Goal: Task Accomplishment & Management: Manage account settings

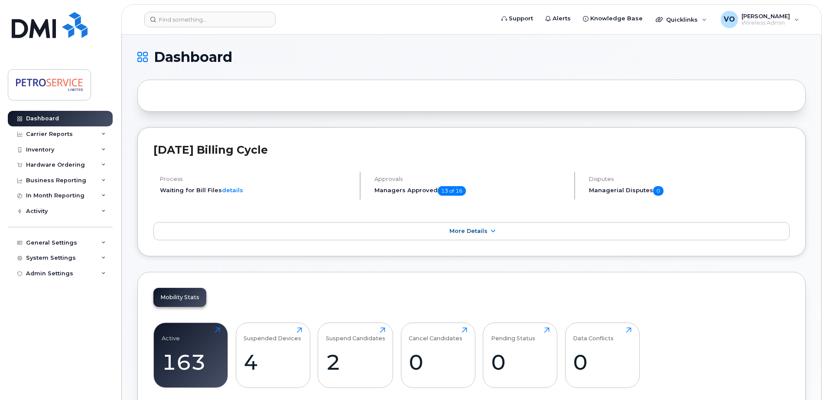
click at [168, 10] on header "Support Alerts Knowledge Base Quicklinks Suspend / Cancel Device Change SIM Car…" at bounding box center [471, 19] width 700 height 30
click at [221, 18] on input at bounding box center [209, 20] width 131 height 16
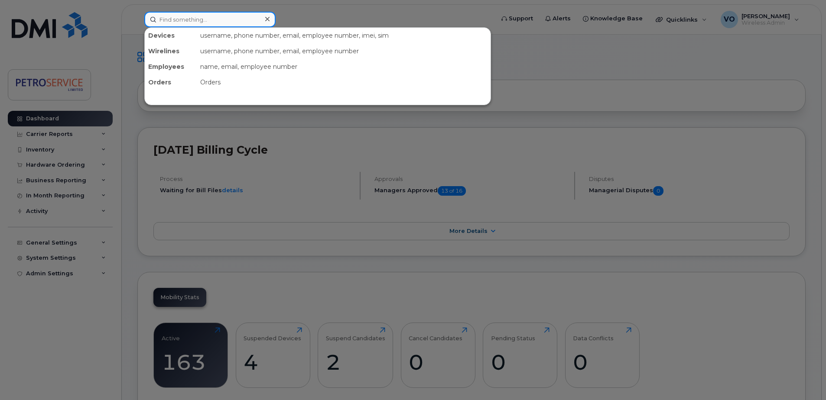
paste input "506-651-0569"
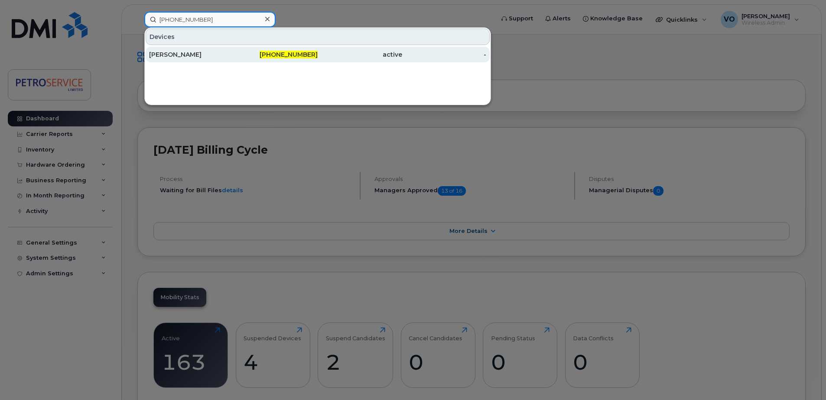
type input "506-651-0569"
click at [245, 57] on div "506-651-0569" at bounding box center [275, 54] width 84 height 9
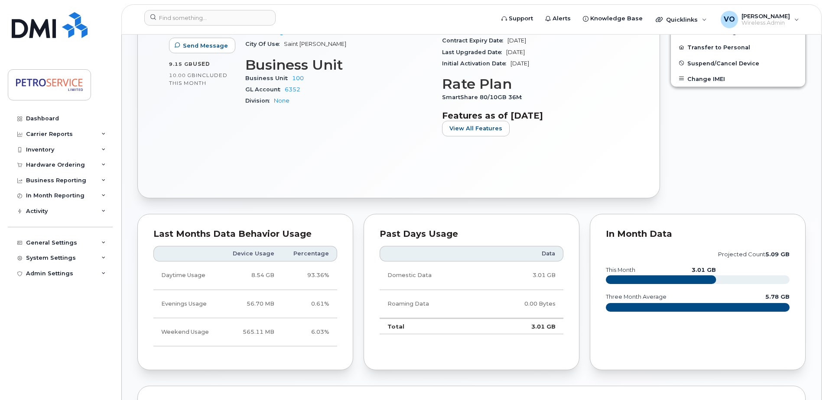
scroll to position [134, 0]
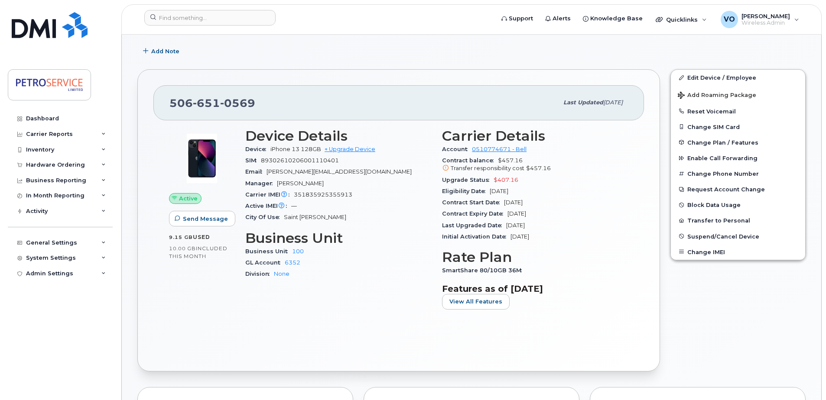
click at [723, 68] on div "Edit Device / Employee Add Roaming Package Reset Voicemail Change SIM Card Chan…" at bounding box center [738, 220] width 146 height 312
click at [723, 77] on link "Edit Device / Employee" at bounding box center [738, 78] width 134 height 16
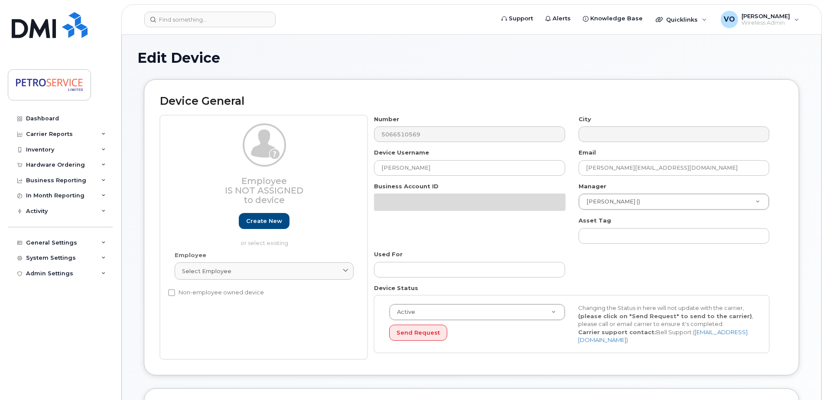
select select "4468789"
select select "4468800"
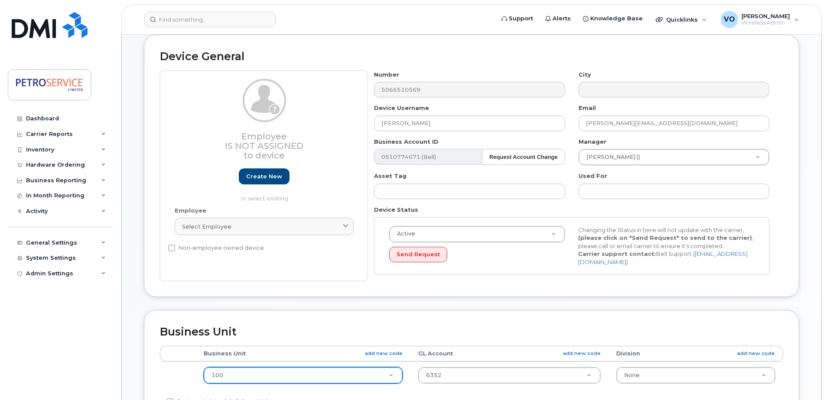
scroll to position [87, 0]
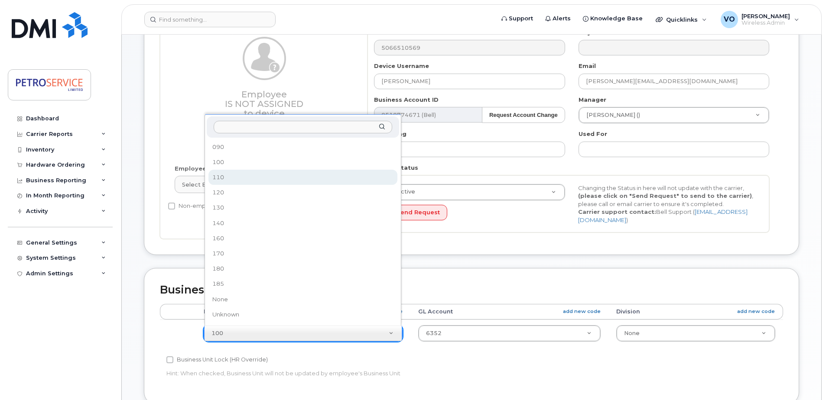
select select "4468792"
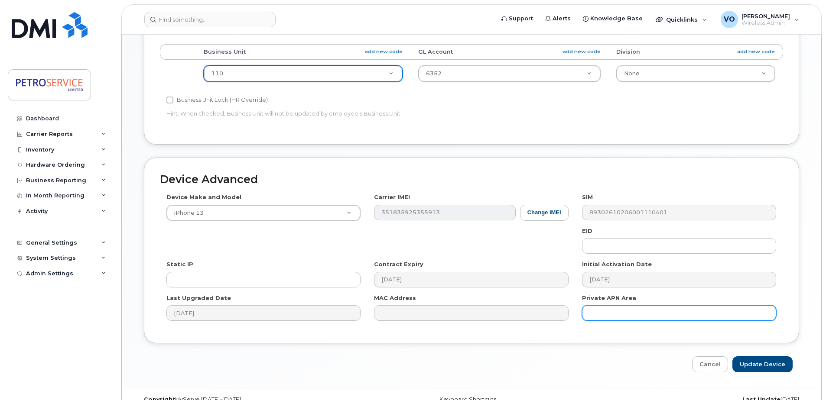
scroll to position [362, 0]
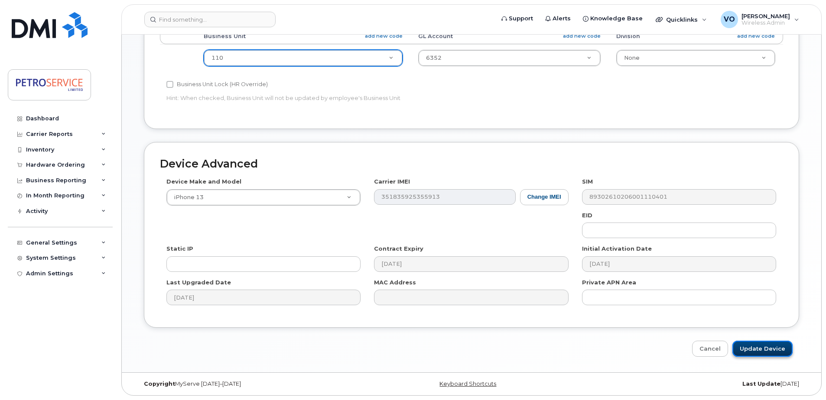
click at [757, 350] on input "Update Device" at bounding box center [762, 349] width 60 height 16
type input "Saving..."
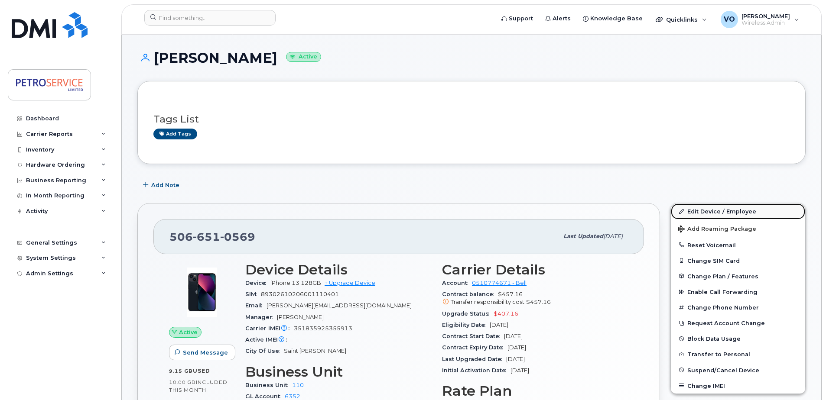
click at [715, 211] on link "Edit Device / Employee" at bounding box center [738, 212] width 134 height 16
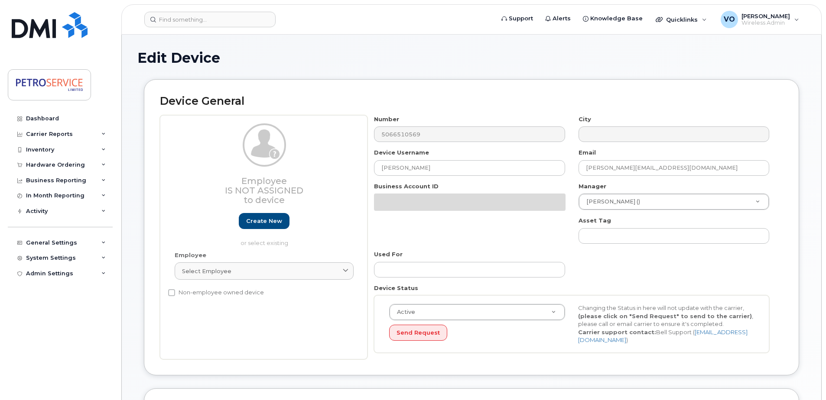
select select "4468792"
select select "4468800"
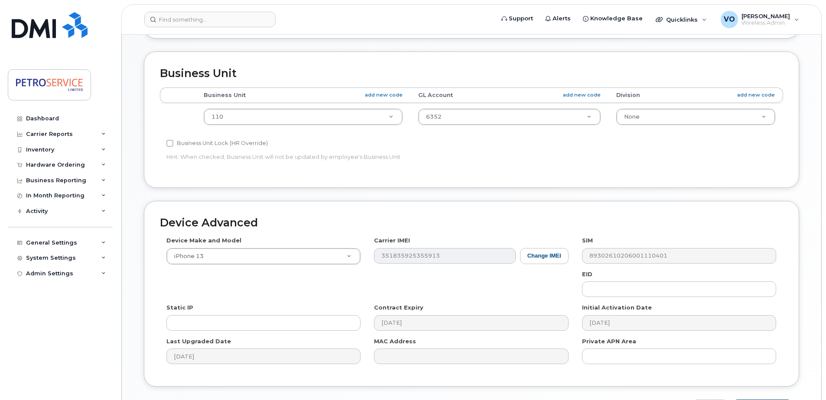
scroll to position [362, 0]
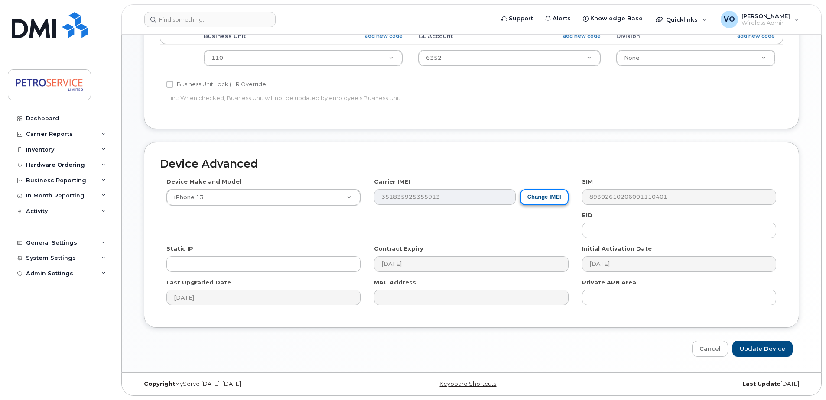
click at [544, 192] on button "Change IMEI" at bounding box center [544, 197] width 49 height 16
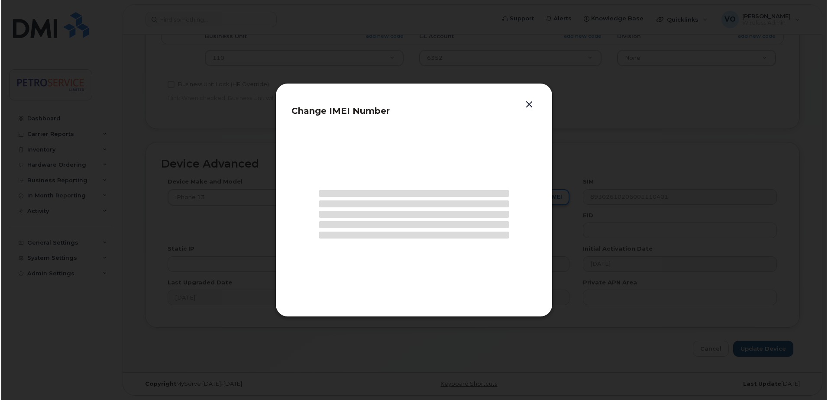
scroll to position [359, 0]
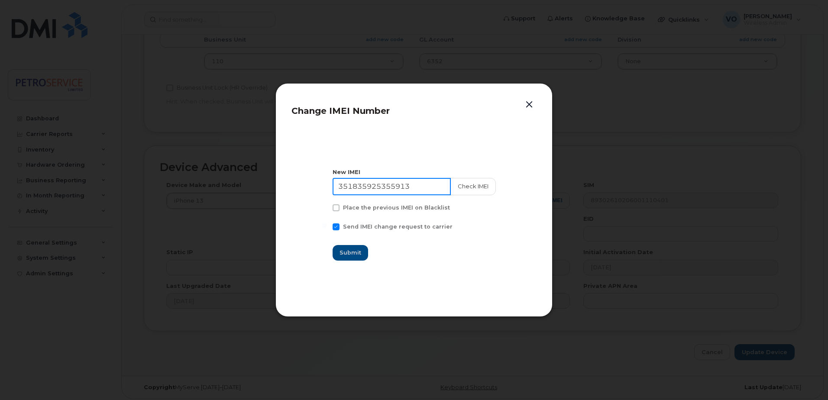
drag, startPoint x: 426, startPoint y: 189, endPoint x: 307, endPoint y: 175, distance: 119.5
click at [307, 175] on section "New IMEI 351835925355913 Check IMEI Place the previous IMEI on Blacklist Send I…" at bounding box center [414, 214] width 245 height 173
paste input "3927601652545"
type input "353927601652545"
click at [479, 188] on button "Check IMEI" at bounding box center [472, 186] width 45 height 17
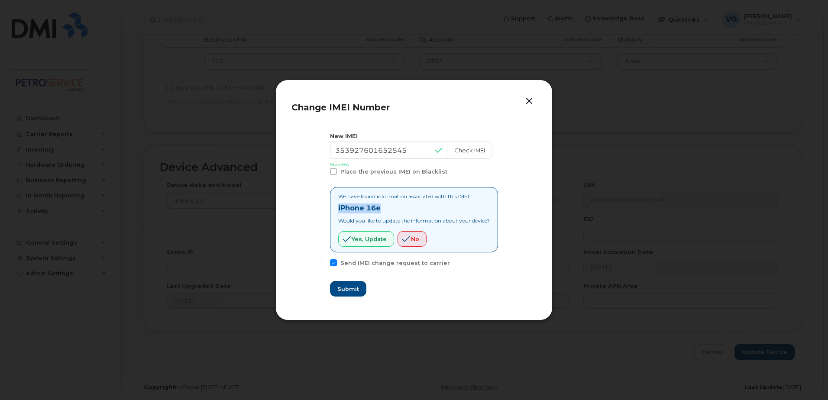
drag, startPoint x: 382, startPoint y: 211, endPoint x: 329, endPoint y: 212, distance: 52.4
click at [330, 212] on div "We have found information associated with this IMEI. iPhone 16e Would you like …" at bounding box center [414, 219] width 168 height 65
copy strong "iPhone 16e"
click at [362, 244] on button "Yes, update" at bounding box center [366, 239] width 56 height 16
click at [341, 295] on button "Submit" at bounding box center [348, 289] width 36 height 16
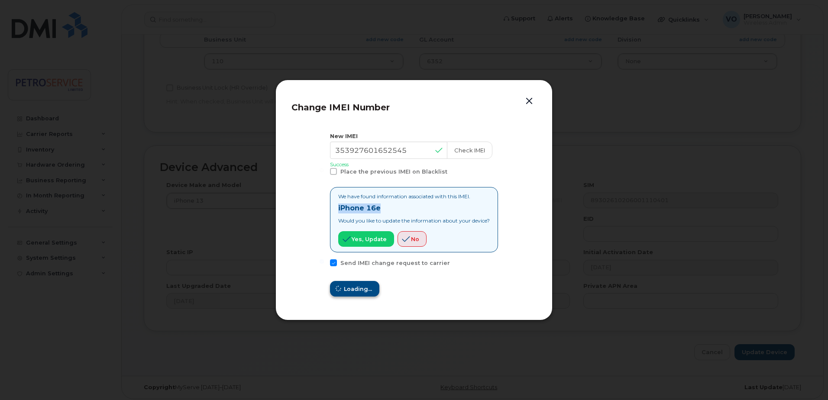
type input "353927601652545"
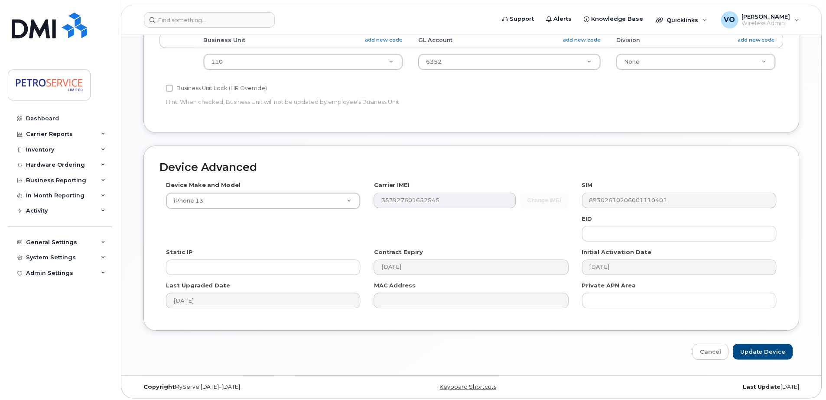
scroll to position [362, 0]
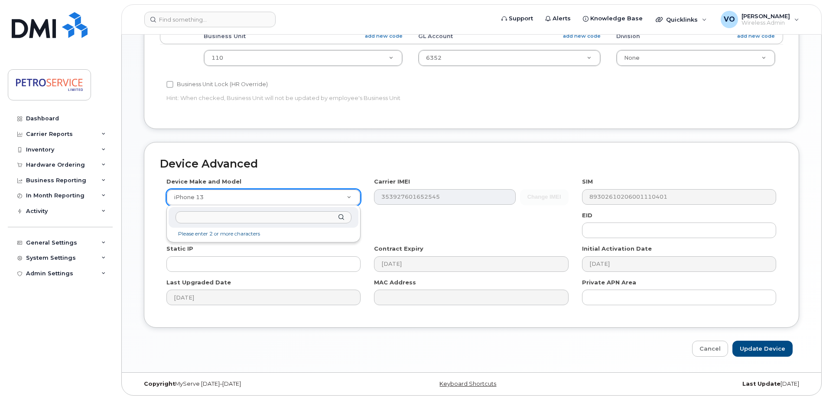
drag, startPoint x: 223, startPoint y: 197, endPoint x: 230, endPoint y: 197, distance: 6.9
click at [218, 220] on input "text" at bounding box center [263, 217] width 176 height 13
type input "iPhone 16e"
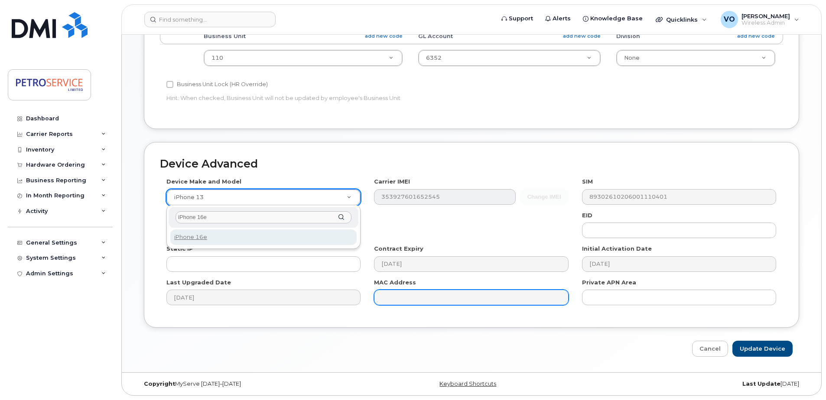
select select "3304"
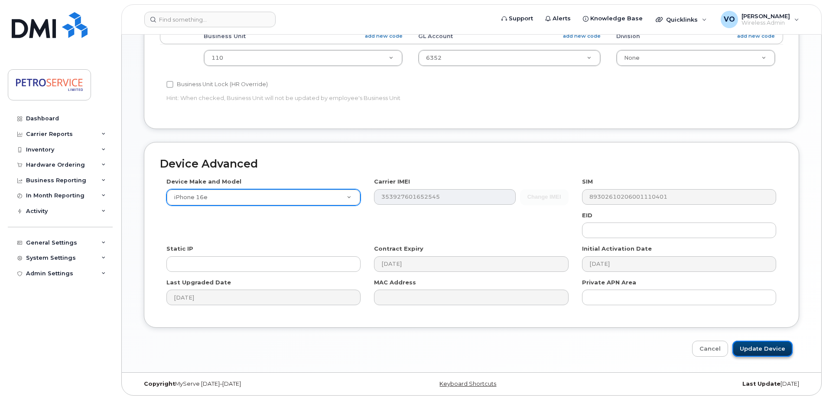
click at [749, 344] on input "Update Device" at bounding box center [762, 349] width 60 height 16
type input "Saving..."
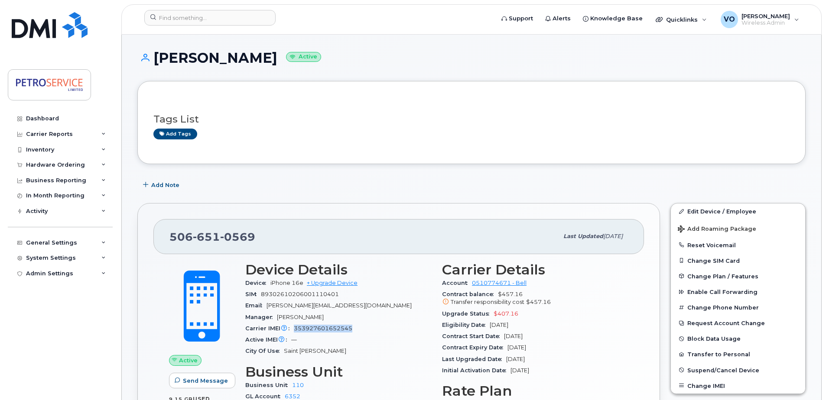
drag, startPoint x: 354, startPoint y: 326, endPoint x: 295, endPoint y: 330, distance: 59.5
click at [295, 330] on div "Carrier IMEI Carrier IMEI is reported during the last billing cycle or change o…" at bounding box center [338, 328] width 186 height 11
copy span "353927601652545"
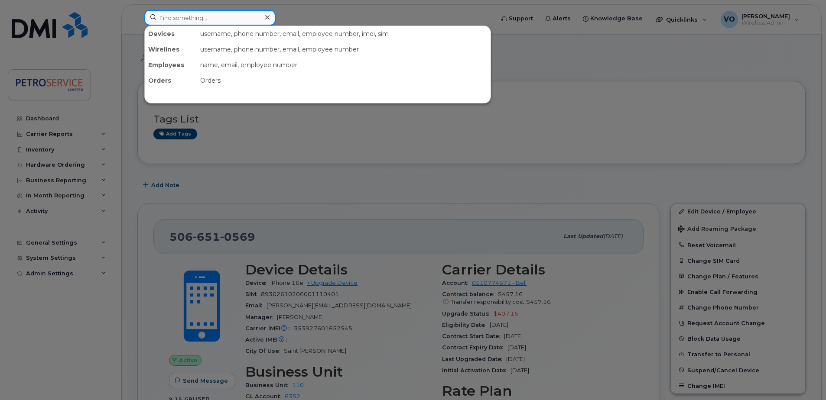
click at [181, 17] on input at bounding box center [209, 18] width 131 height 16
paste input "353927601652545"
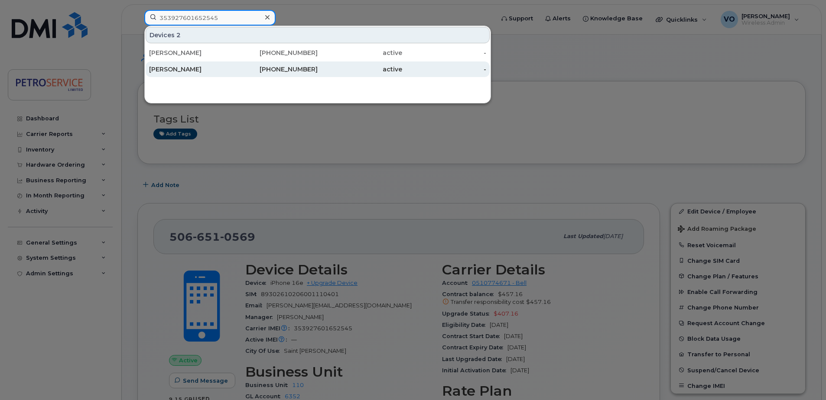
type input "353927601652545"
click at [184, 66] on div "[PERSON_NAME]" at bounding box center [191, 69] width 84 height 9
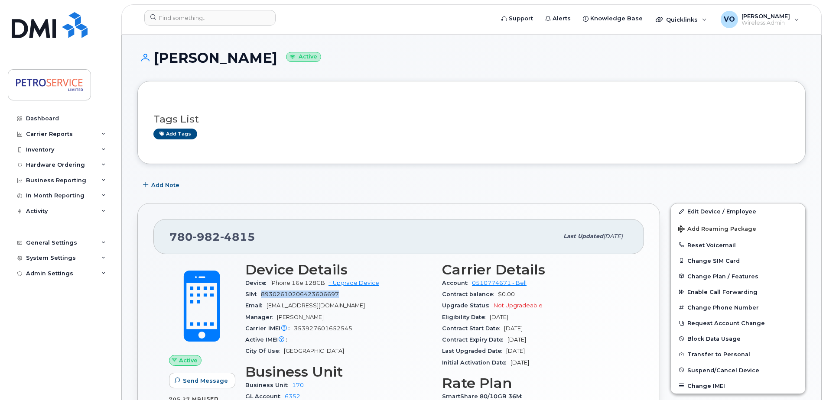
drag, startPoint x: 341, startPoint y: 295, endPoint x: 263, endPoint y: 295, distance: 78.8
click at [263, 295] on div "SIM 89302610206423606697" at bounding box center [338, 294] width 186 height 11
copy span "89302610206423606697"
click at [712, 209] on link "Edit Device / Employee" at bounding box center [738, 212] width 134 height 16
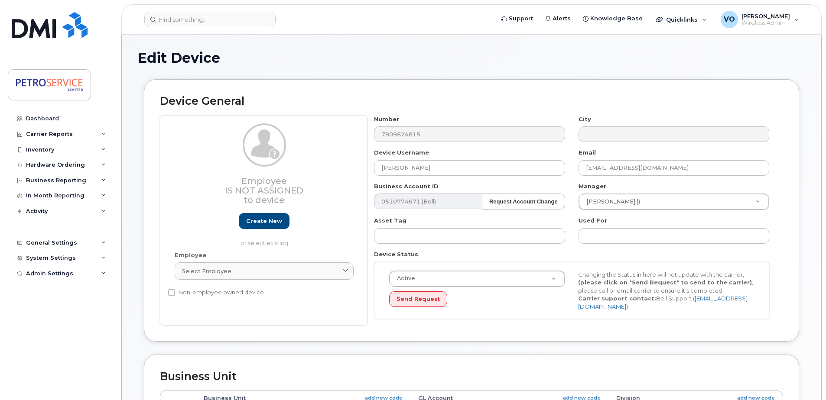
select select "4468796"
select select "4468800"
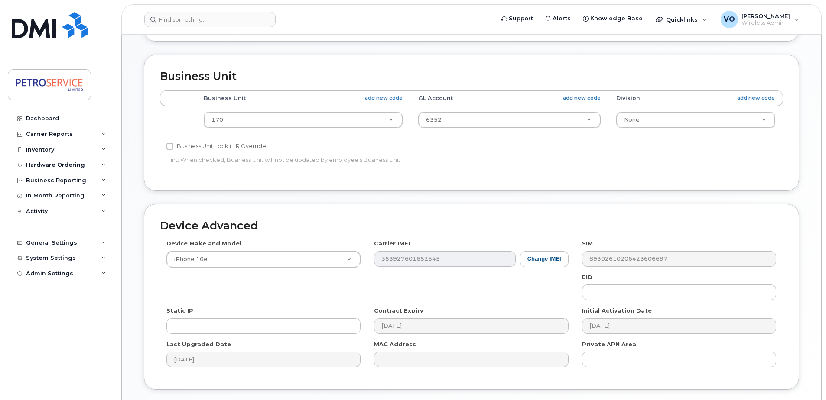
scroll to position [303, 0]
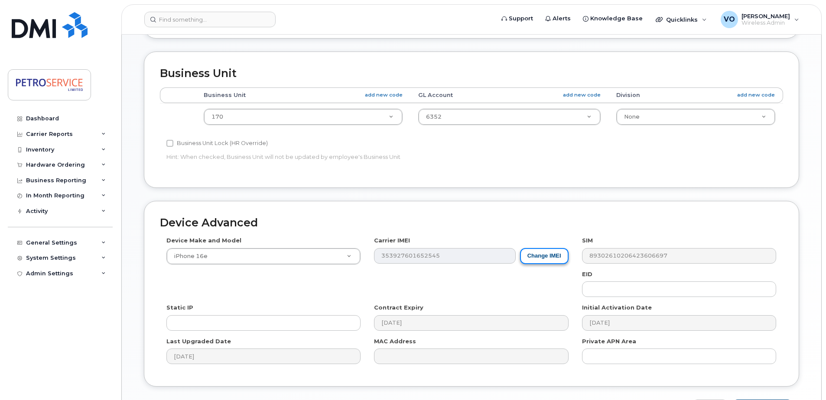
click at [546, 257] on button "Change IMEI" at bounding box center [544, 256] width 49 height 16
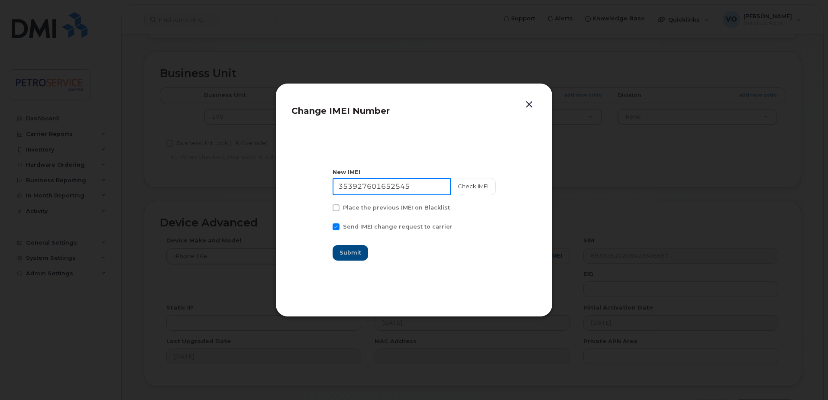
drag, startPoint x: 426, startPoint y: 188, endPoint x: 274, endPoint y: 182, distance: 151.8
click at [274, 182] on div "Change IMEI Number New IMEI 353927601652545 Check IMEI Place the previous IMEI …" at bounding box center [414, 200] width 828 height 400
paste input "070269756167"
type input "350702697561675"
click at [467, 186] on button "Check IMEI" at bounding box center [472, 186] width 45 height 17
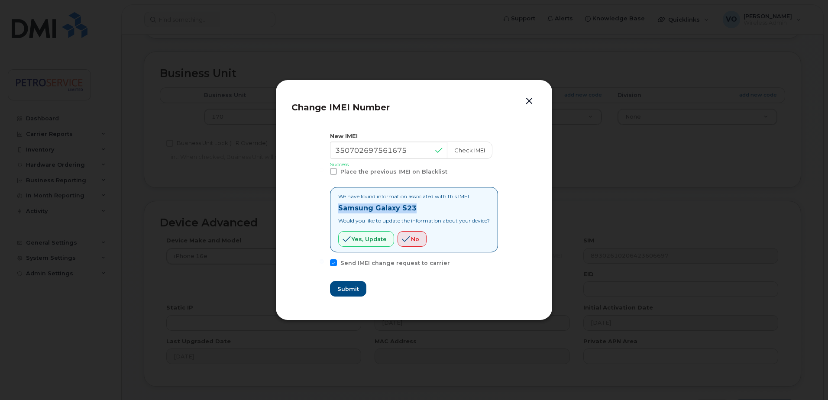
drag, startPoint x: 421, startPoint y: 207, endPoint x: 334, endPoint y: 210, distance: 86.7
click at [334, 210] on div "We have found information associated with this IMEI. Samsung Galaxy S23 Would y…" at bounding box center [414, 219] width 168 height 65
copy strong "Samsung Galaxy S23"
click at [366, 238] on span "Yes, update" at bounding box center [369, 239] width 35 height 8
click at [348, 288] on span "Submit" at bounding box center [348, 289] width 22 height 8
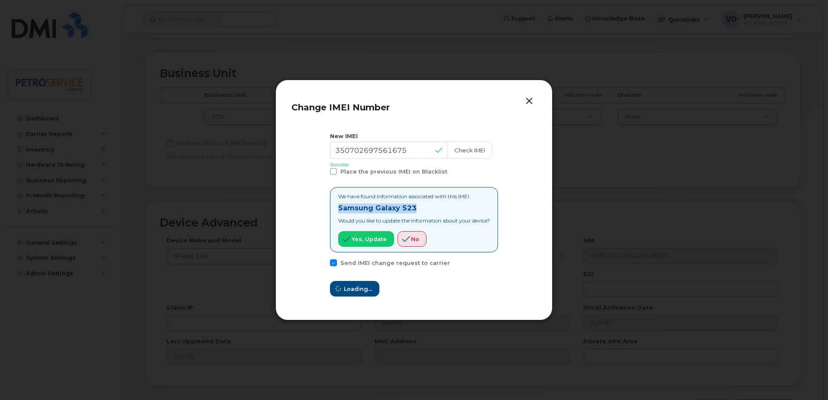
type input "350702697561675"
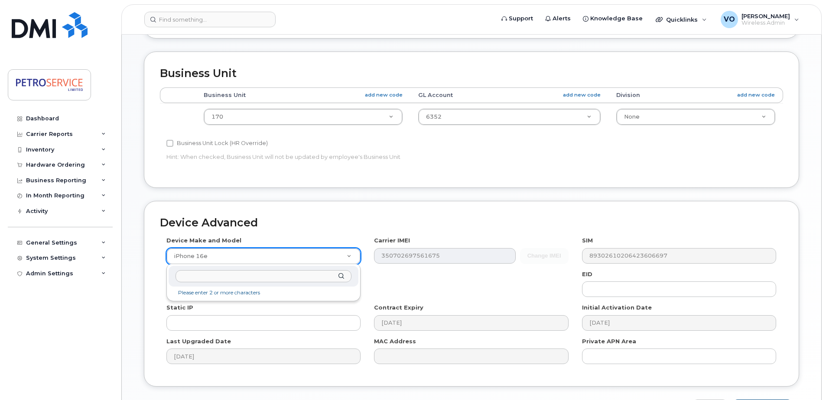
click at [218, 277] on input "text" at bounding box center [263, 276] width 176 height 13
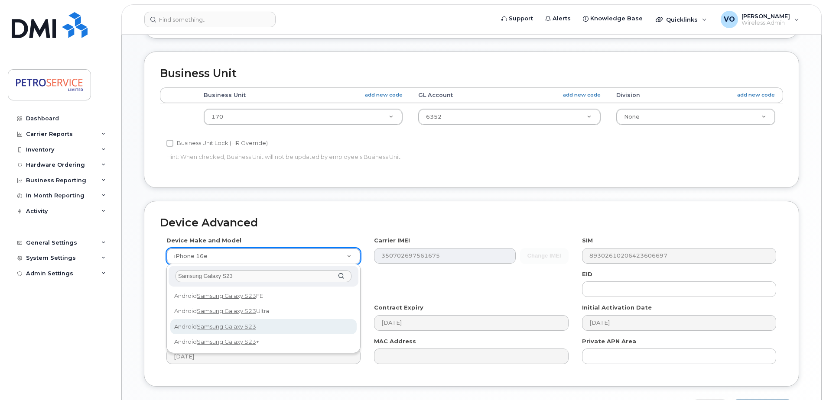
type input "Samsung Galaxy S23"
select select "2914"
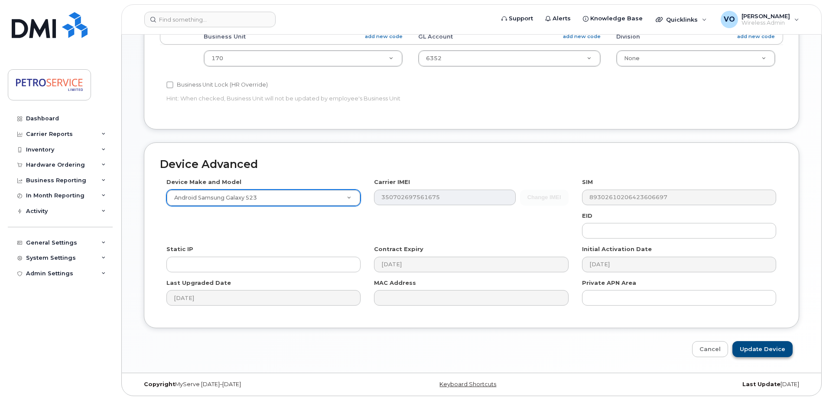
scroll to position [362, 0]
click at [777, 351] on input "Update Device" at bounding box center [762, 349] width 60 height 16
type input "Saving..."
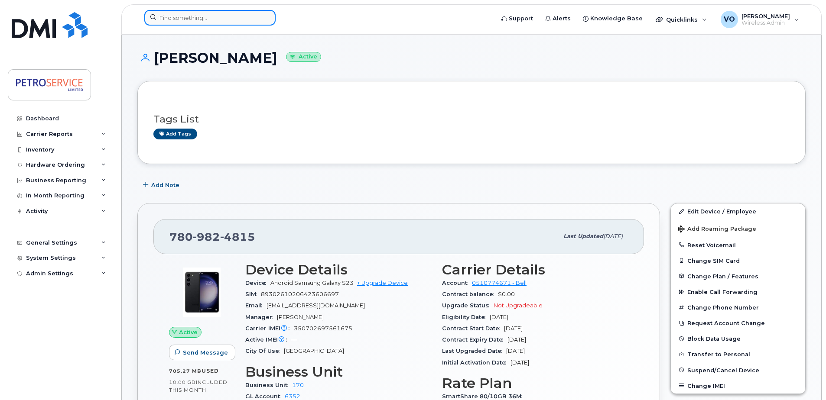
click at [173, 19] on input at bounding box center [209, 18] width 131 height 16
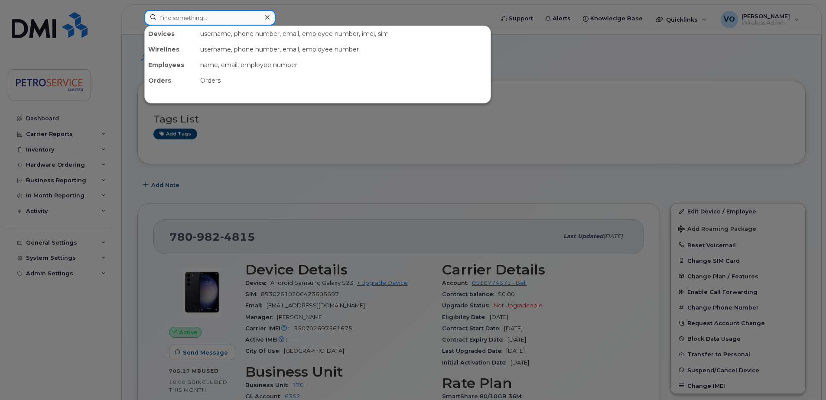
paste input ""S20 iPhone 16e""
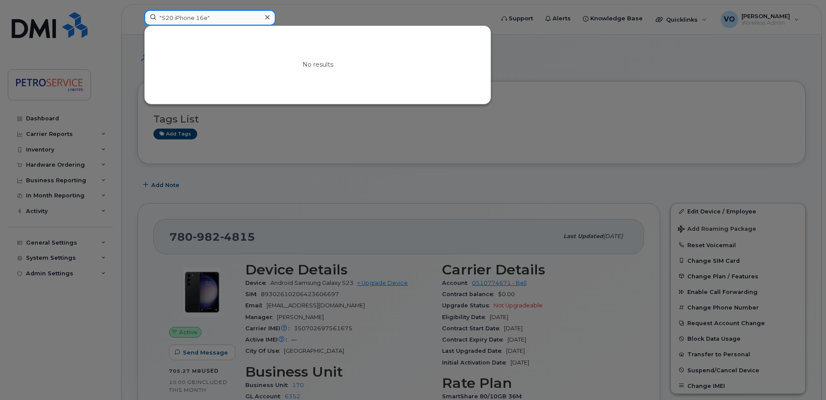
type input ""S20 iPhone 16e""
drag, startPoint x: 233, startPoint y: 19, endPoint x: 87, endPoint y: 15, distance: 146.0
click at [137, 15] on div ""S20 iPhone 16e" No results" at bounding box center [316, 19] width 358 height 19
paste input
click at [181, 17] on input at bounding box center [209, 18] width 131 height 16
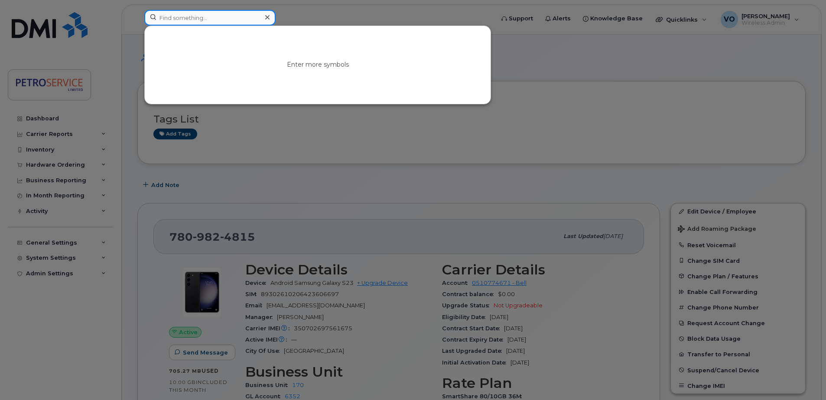
click at [202, 17] on input at bounding box center [209, 18] width 131 height 16
paste input "902-499-3584"
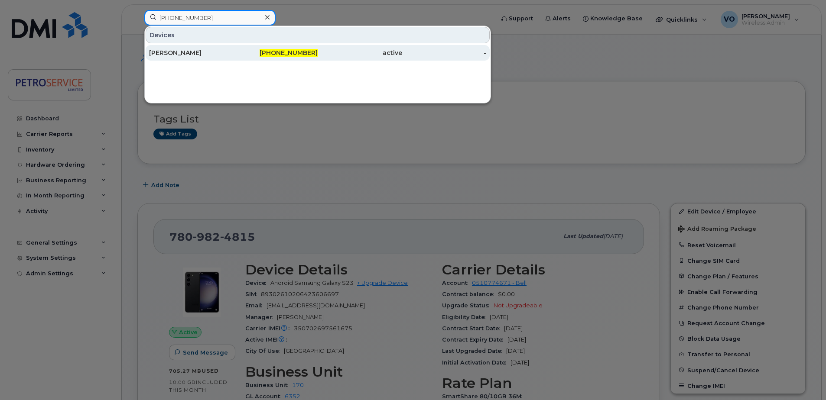
type input "902-499-3584"
click at [259, 57] on div "902-499-3584" at bounding box center [275, 53] width 84 height 9
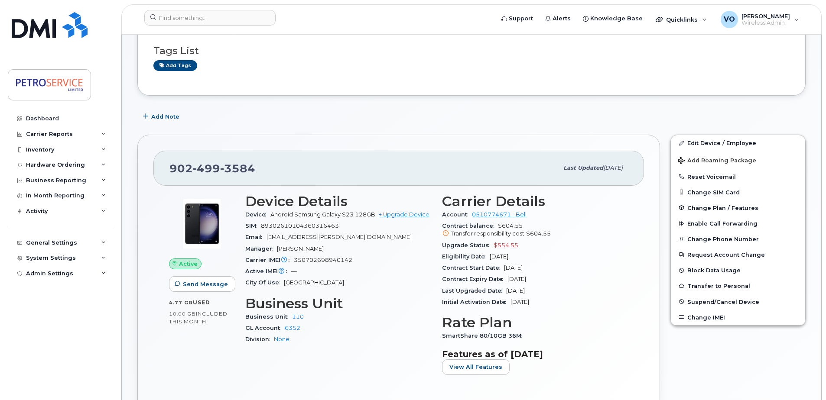
scroll to position [87, 0]
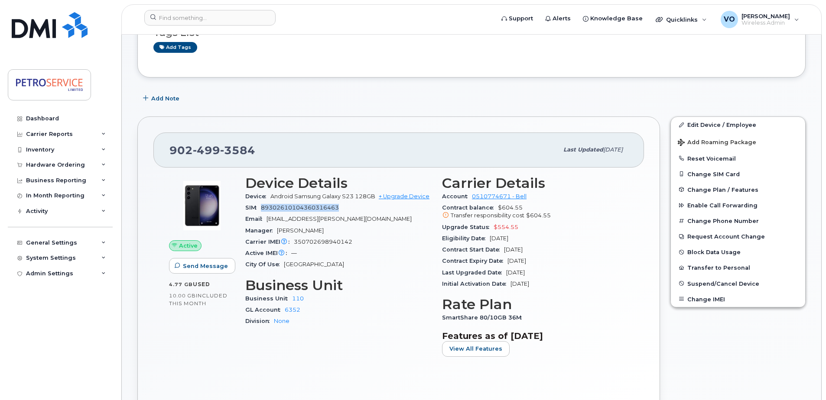
drag, startPoint x: 340, startPoint y: 209, endPoint x: 262, endPoint y: 211, distance: 78.4
click at [262, 211] on div "SIM [TECHNICAL_ID]" at bounding box center [338, 207] width 186 height 11
copy span "89302610104360316463"
drag, startPoint x: 711, startPoint y: 125, endPoint x: 706, endPoint y: 130, distance: 6.7
click at [711, 125] on link "Edit Device / Employee" at bounding box center [738, 125] width 134 height 16
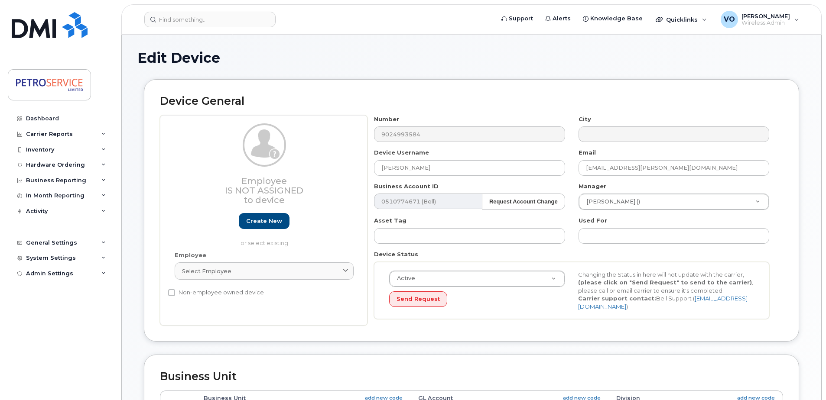
select select "4468792"
select select "4468800"
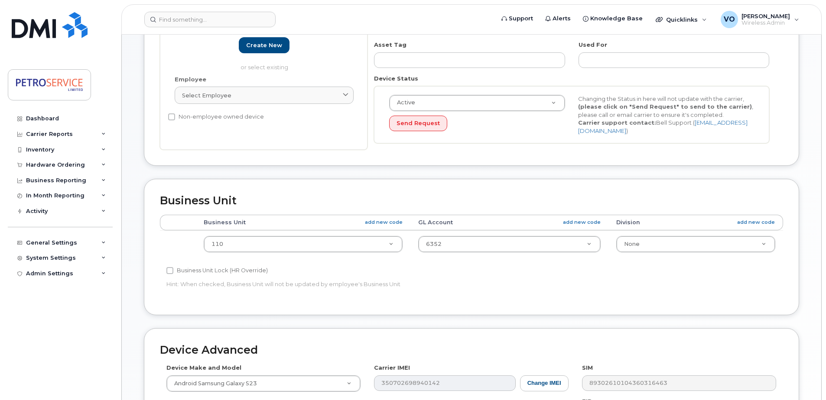
scroll to position [303, 0]
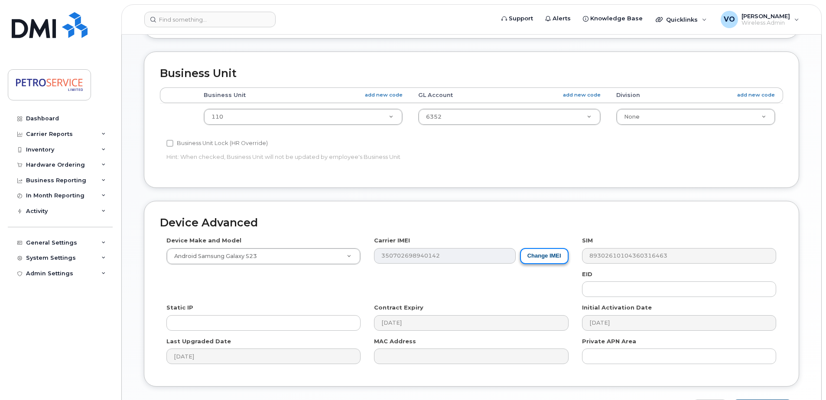
click at [544, 258] on button "Change IMEI" at bounding box center [544, 256] width 49 height 16
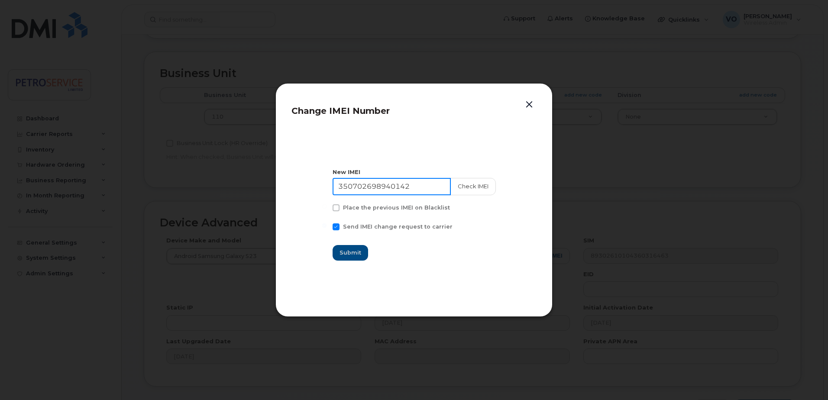
drag, startPoint x: 432, startPoint y: 179, endPoint x: 205, endPoint y: 181, distance: 226.6
click at [205, 181] on div "Change IMEI Number New IMEI [TECHNICAL_ID] Check IMEI Place the previous IMEI o…" at bounding box center [414, 200] width 828 height 400
paste input "3927601155036"
type input "353927601155036"
click at [464, 190] on button "Check IMEI" at bounding box center [472, 186] width 45 height 17
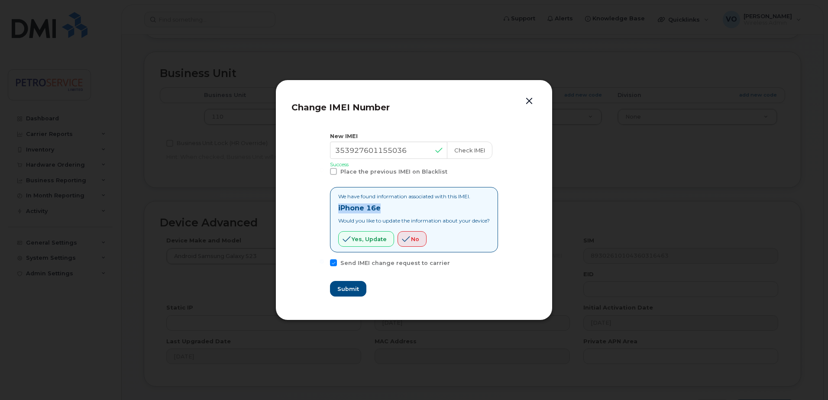
drag, startPoint x: 389, startPoint y: 205, endPoint x: 313, endPoint y: 204, distance: 75.8
click at [313, 204] on section "New IMEI 353927601155036 Check IMEI Success Place the previous IMEI on Blacklis…" at bounding box center [414, 214] width 245 height 181
copy strong "iPhone 16e"
click at [360, 239] on span "Yes, update" at bounding box center [369, 239] width 35 height 8
click at [348, 288] on span "Submit" at bounding box center [348, 289] width 22 height 8
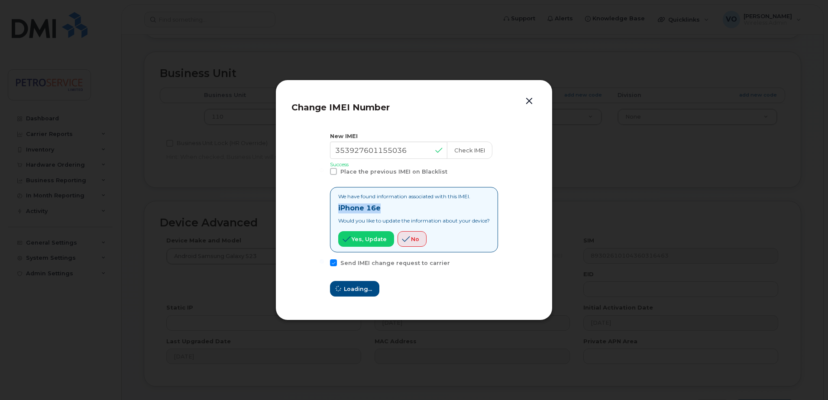
type input "353927601155036"
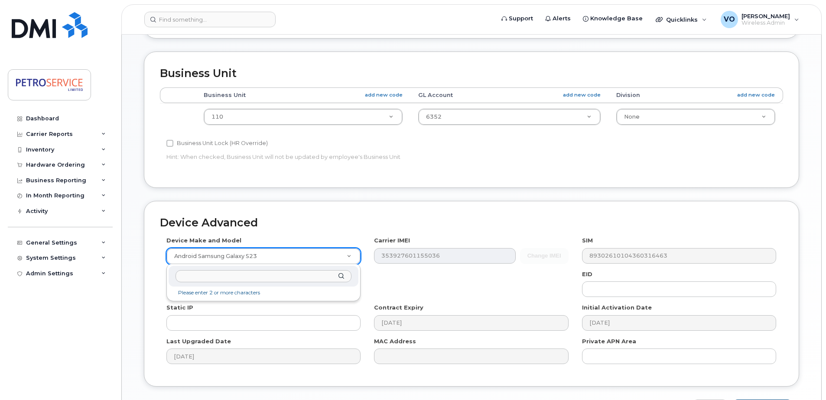
click at [259, 277] on input "text" at bounding box center [263, 276] width 176 height 13
type input "iPhone 16e"
select select "3304"
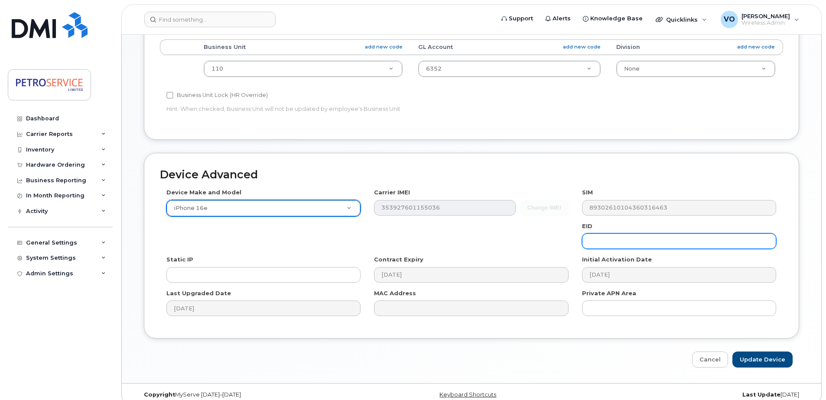
scroll to position [362, 0]
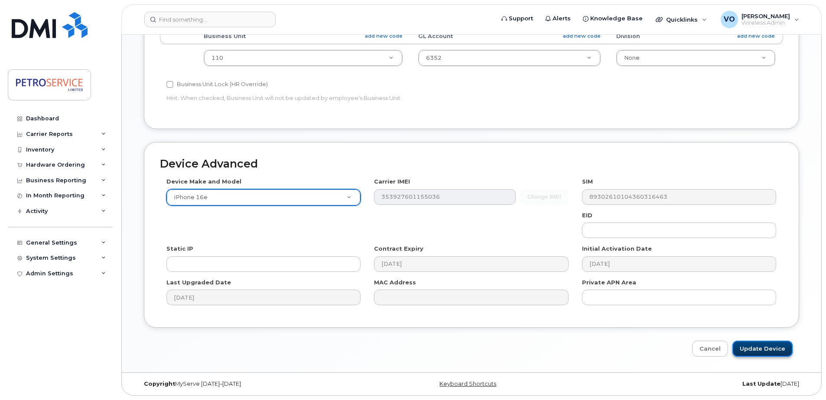
click at [770, 349] on input "Update Device" at bounding box center [762, 349] width 60 height 16
type input "Saving..."
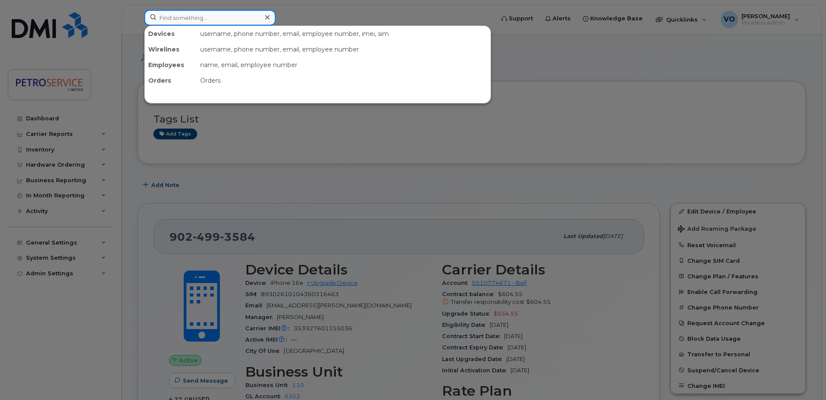
click at [193, 18] on input at bounding box center [209, 18] width 131 height 16
paste input "506-651-9390"
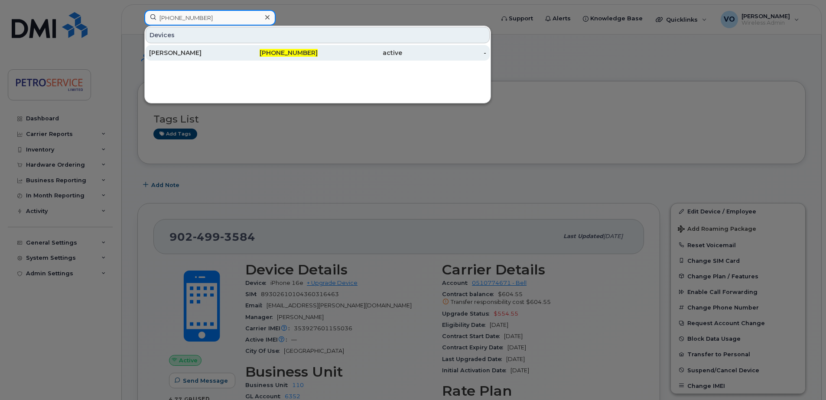
type input "506-651-9390"
click at [232, 53] on div "Ryan Dalton" at bounding box center [191, 53] width 84 height 9
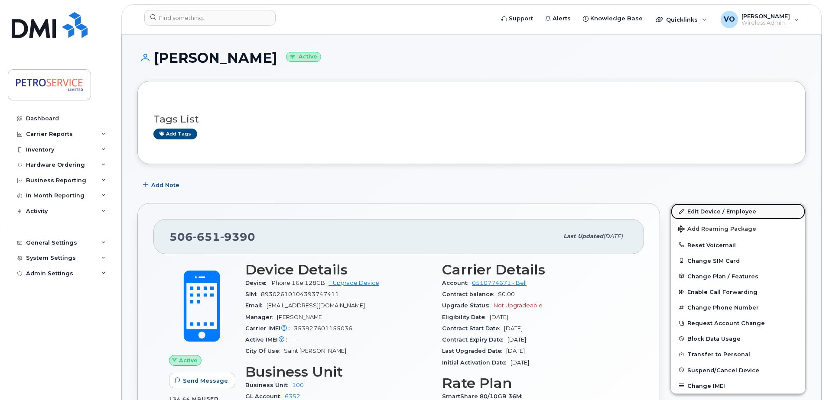
click at [711, 211] on link "Edit Device / Employee" at bounding box center [738, 212] width 134 height 16
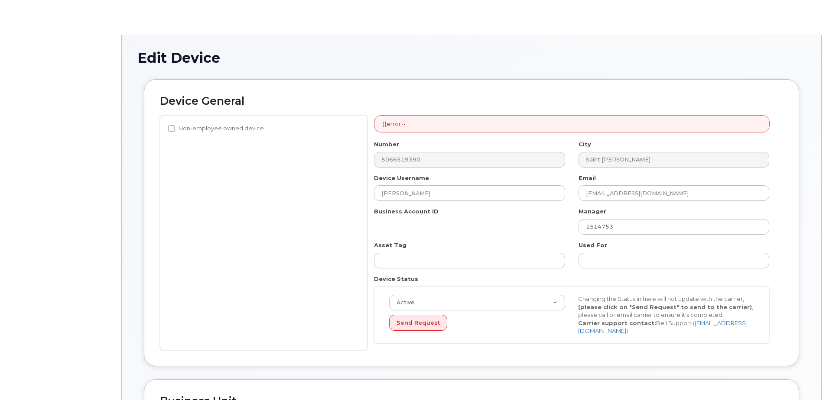
select select "4468789"
select select "4468800"
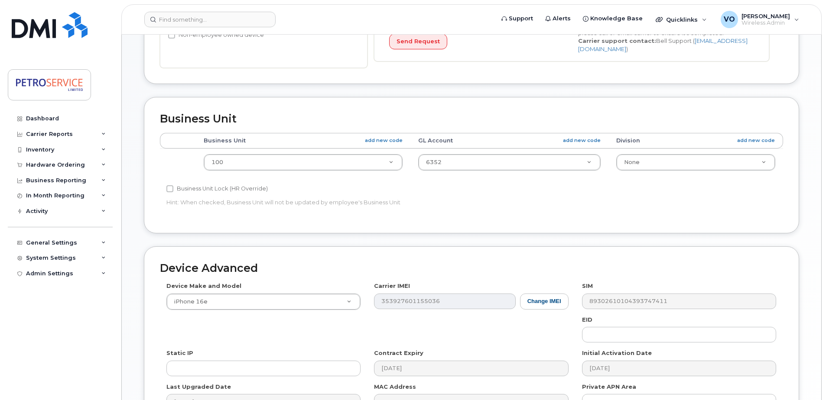
scroll to position [347, 0]
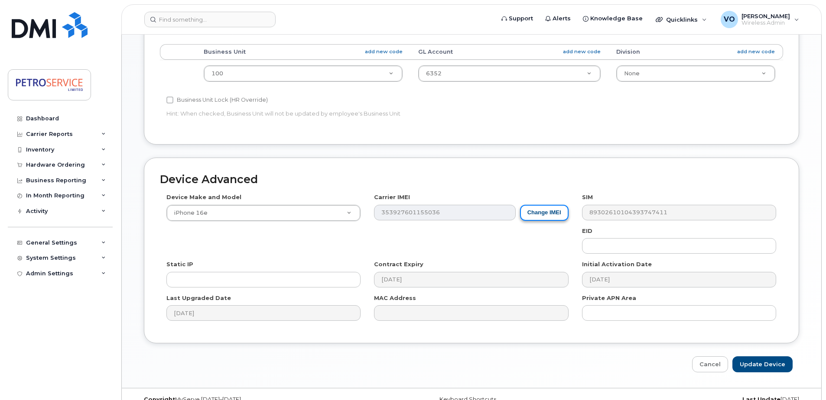
click at [535, 212] on button "Change IMEI" at bounding box center [544, 213] width 49 height 16
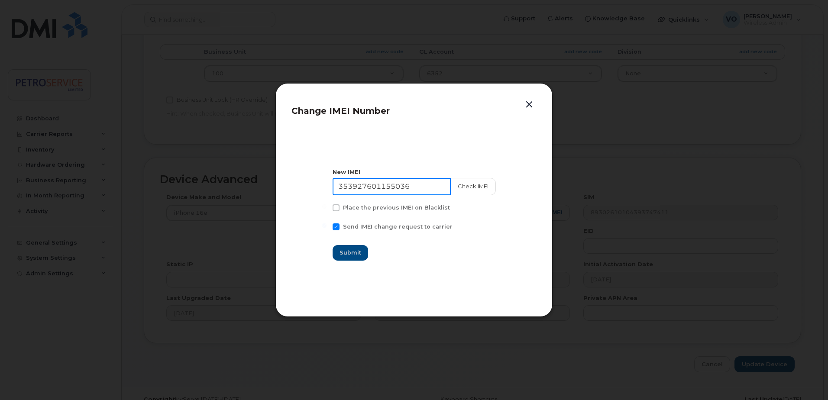
drag, startPoint x: 431, startPoint y: 187, endPoint x: 222, endPoint y: 165, distance: 209.9
click at [222, 165] on div "Change IMEI Number New IMEI 353927601155036 Check IMEI Place the previous IMEI …" at bounding box center [414, 200] width 828 height 400
paste input "0702697557368"
type input "350702697557368"
click at [465, 185] on button "Check IMEI" at bounding box center [472, 186] width 45 height 17
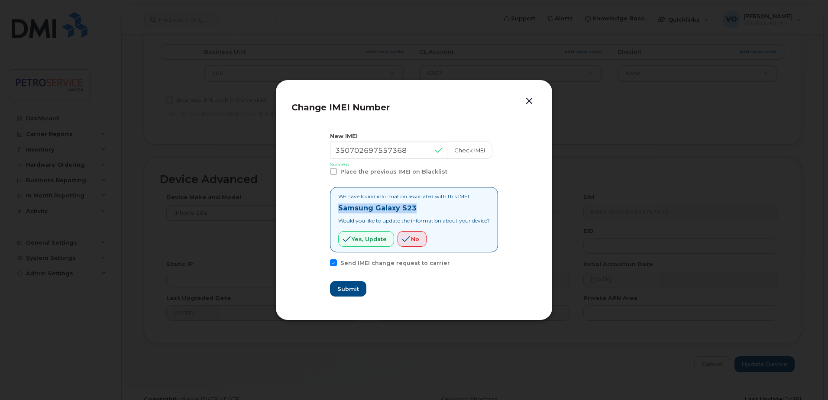
drag, startPoint x: 414, startPoint y: 209, endPoint x: 313, endPoint y: 207, distance: 100.9
click at [313, 207] on section "New IMEI 350702697557368 Check IMEI Success Place the previous IMEI on Blacklis…" at bounding box center [414, 214] width 245 height 181
copy strong "Samsung Galaxy S23"
click at [363, 239] on span "Yes, update" at bounding box center [369, 239] width 35 height 8
click at [346, 286] on span "Submit" at bounding box center [348, 289] width 22 height 8
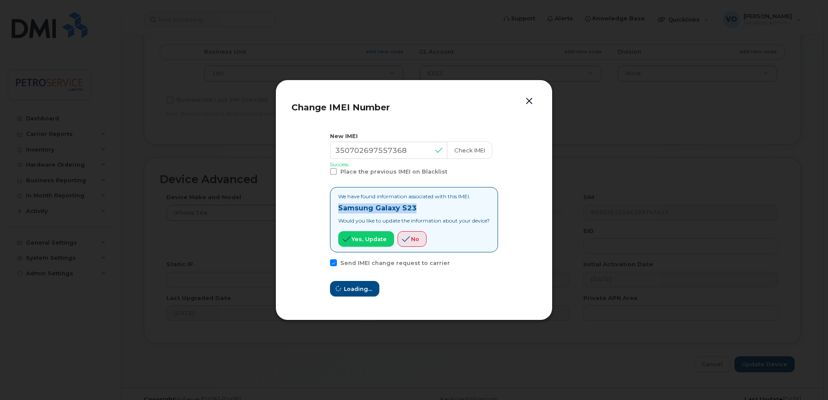
type input "350702697557368"
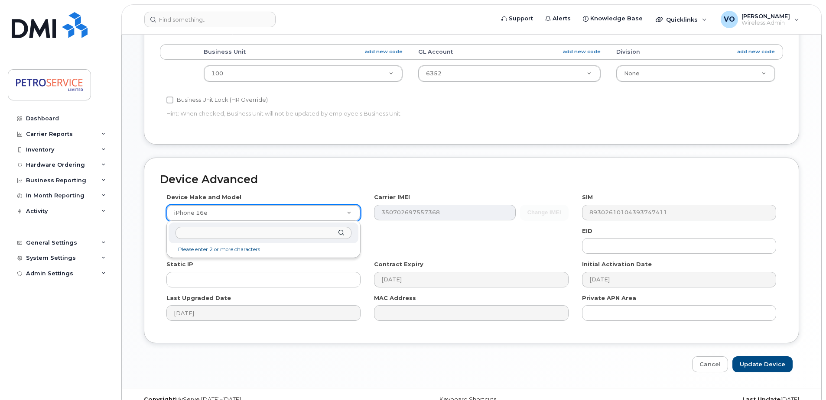
click at [249, 232] on input "text" at bounding box center [263, 233] width 176 height 13
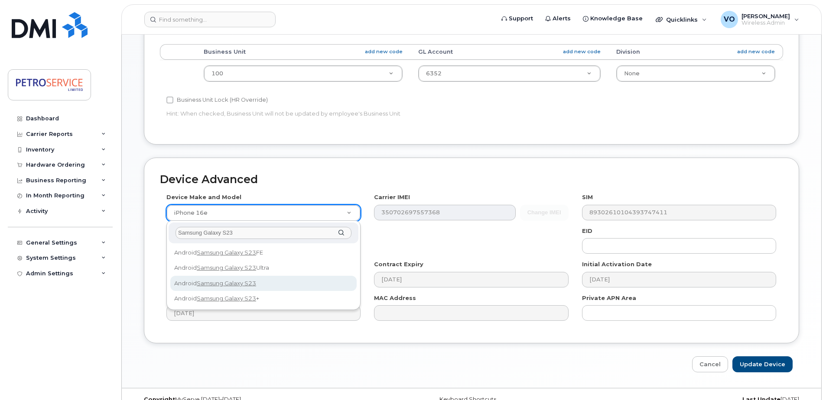
type input "Samsung Galaxy S23"
select select "2914"
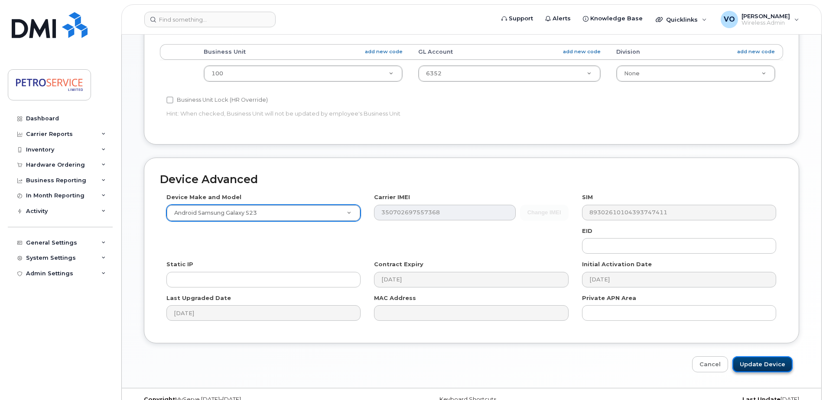
click at [750, 363] on input "Update Device" at bounding box center [762, 365] width 60 height 16
type input "Saving..."
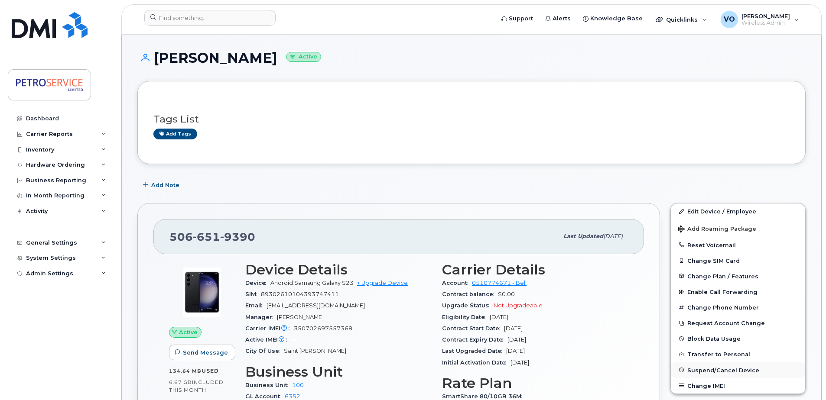
click at [720, 368] on span "Suspend/Cancel Device" at bounding box center [723, 370] width 72 height 6
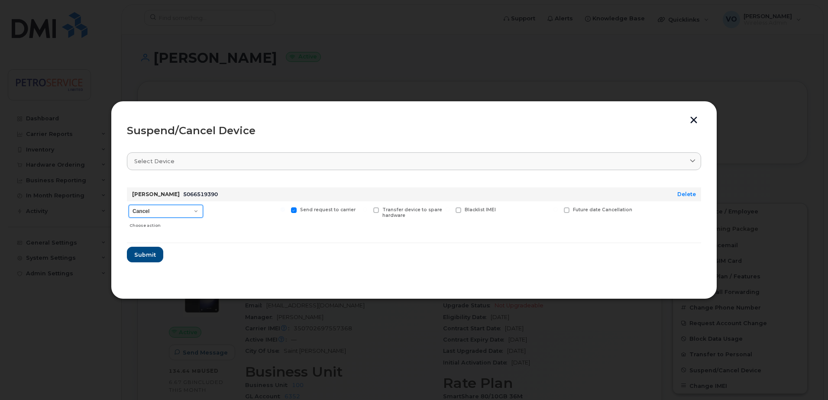
click at [189, 213] on select "Cancel Suspend - Extend Suspension Suspend - Reduced Rate Suspend - Full Rate S…" at bounding box center [166, 211] width 75 height 13
select select "[object Object]"
click at [129, 205] on select "Cancel Suspend - Extend Suspension Suspend - Reduced Rate Suspend - Full Rate S…" at bounding box center [166, 211] width 75 height 13
click at [136, 255] on span "Submit" at bounding box center [145, 255] width 22 height 8
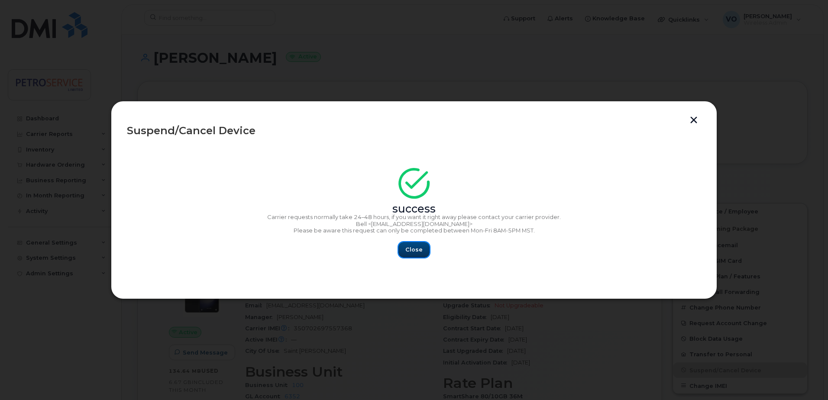
click at [421, 250] on span "Close" at bounding box center [413, 250] width 17 height 8
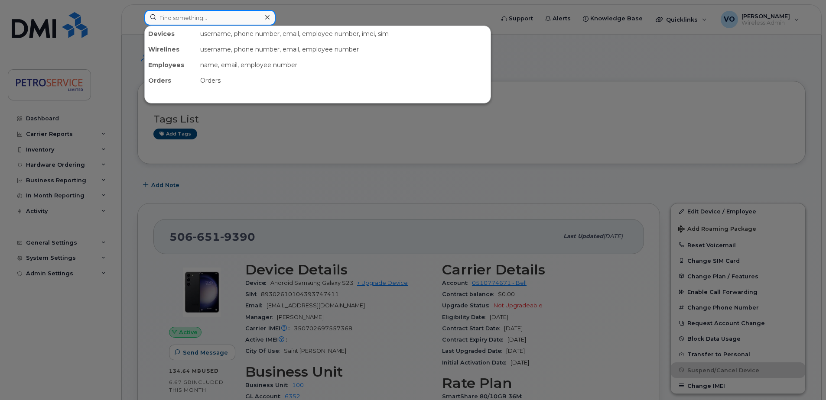
click at [205, 20] on input at bounding box center [209, 18] width 131 height 16
paste input "902-499-3584"
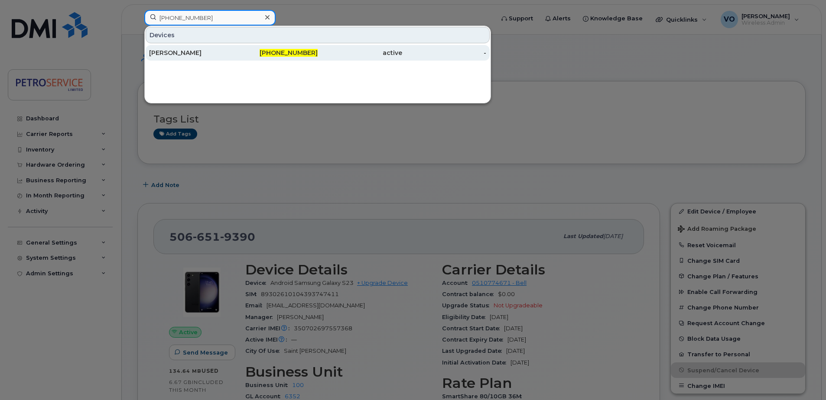
type input "902-499-3584"
click at [230, 55] on div "[PERSON_NAME]" at bounding box center [191, 53] width 84 height 9
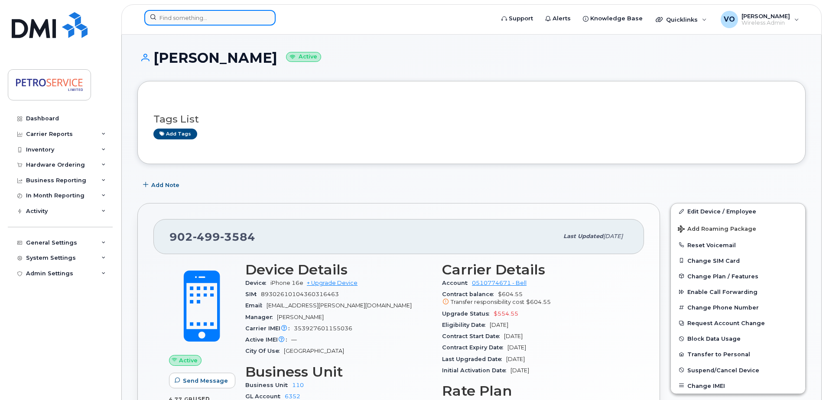
click at [171, 19] on input at bounding box center [209, 18] width 131 height 16
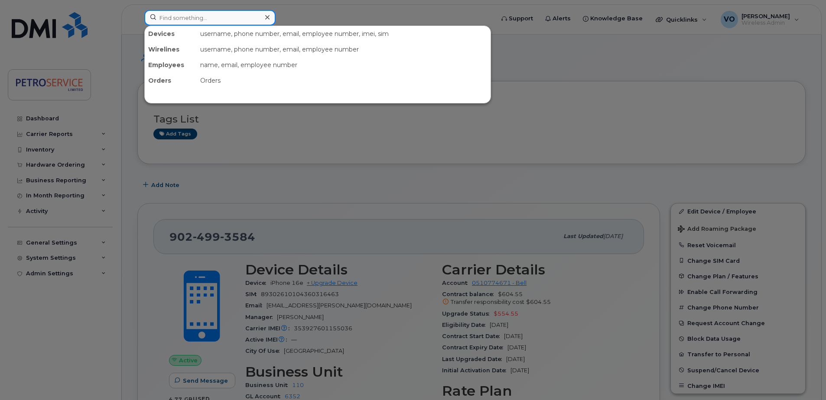
paste input "[PHONE_NUMBER]"
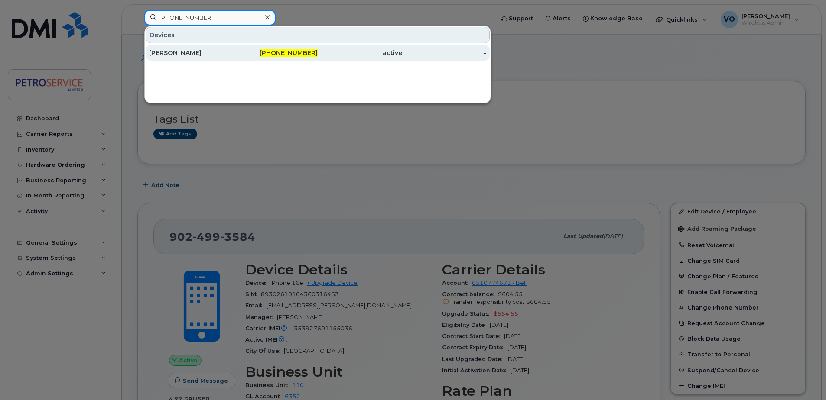
type input "[PHONE_NUMBER]"
click at [199, 56] on div "[PERSON_NAME]" at bounding box center [191, 53] width 84 height 9
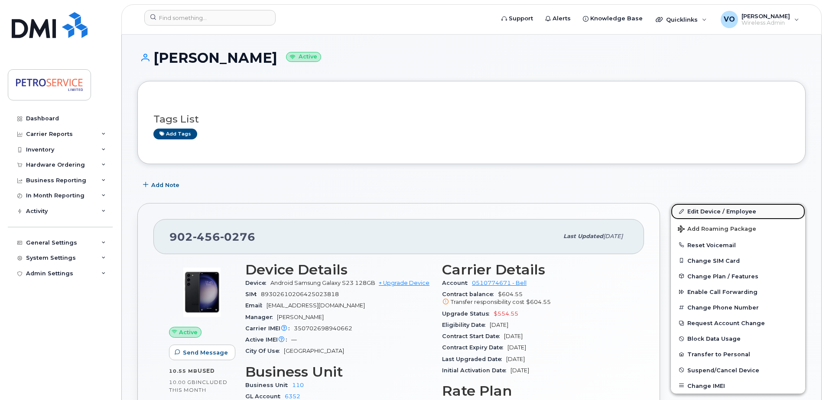
click at [718, 213] on link "Edit Device / Employee" at bounding box center [738, 212] width 134 height 16
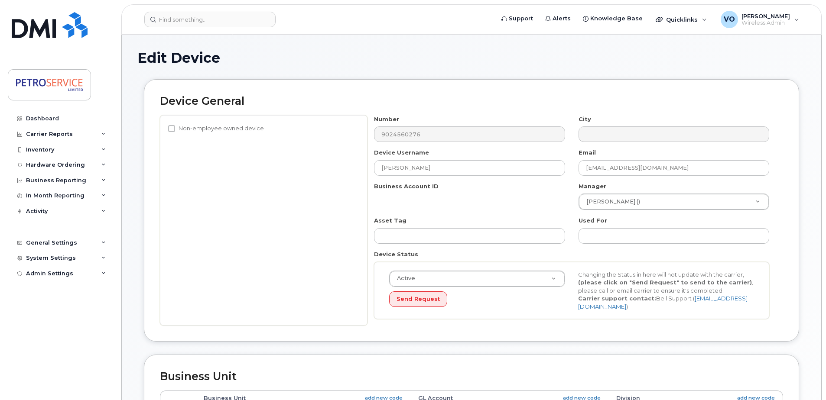
select select "4468792"
select select "4468800"
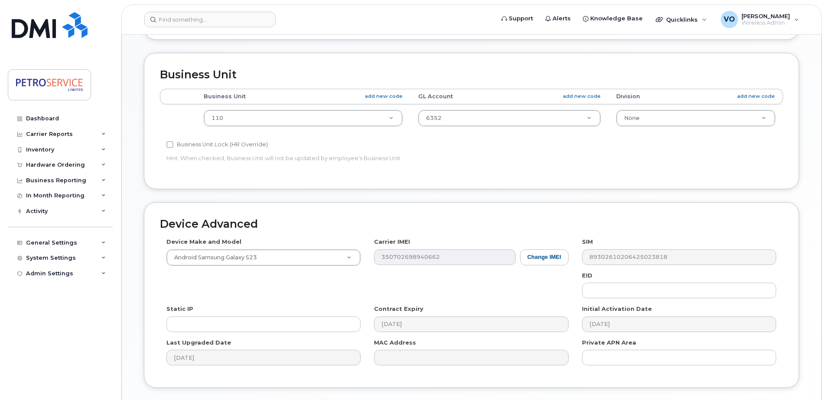
scroll to position [303, 0]
click at [550, 252] on button "Change IMEI" at bounding box center [544, 256] width 49 height 16
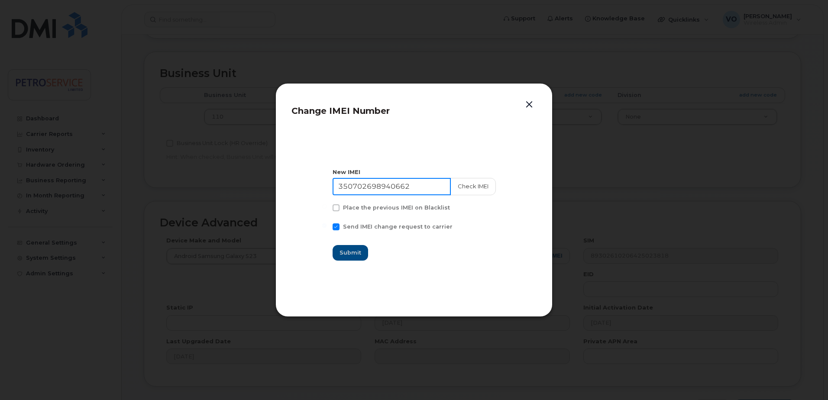
drag, startPoint x: 434, startPoint y: 190, endPoint x: 123, endPoint y: 196, distance: 311.5
click at [123, 196] on div "Change IMEI Number New IMEI [TECHNICAL_ID] Check IMEI Place the previous IMEI o…" at bounding box center [414, 200] width 828 height 400
paste input "3927601178806"
type input "353927601178806"
click at [465, 187] on button "Check IMEI" at bounding box center [472, 186] width 45 height 17
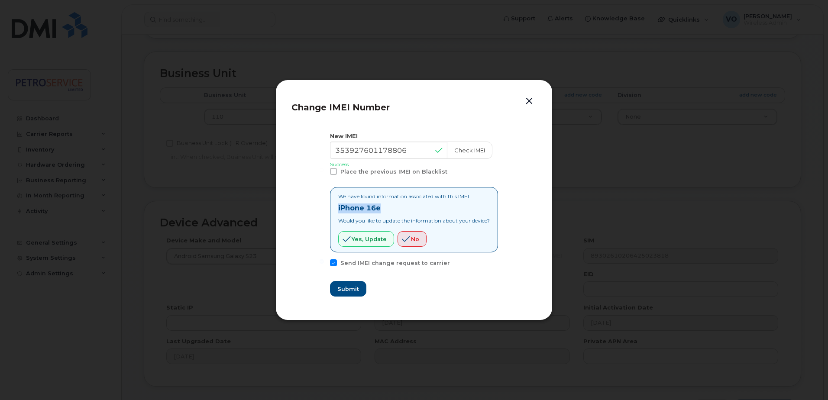
drag, startPoint x: 386, startPoint y: 208, endPoint x: 281, endPoint y: 208, distance: 105.7
click at [281, 208] on div "Change IMEI Number New IMEI [TECHNICAL_ID] Check IMEI Success Place the previou…" at bounding box center [414, 200] width 277 height 241
copy strong "iPhone 16e"
click at [365, 240] on span "Yes, update" at bounding box center [369, 239] width 35 height 8
click at [348, 289] on span "Submit" at bounding box center [348, 289] width 22 height 8
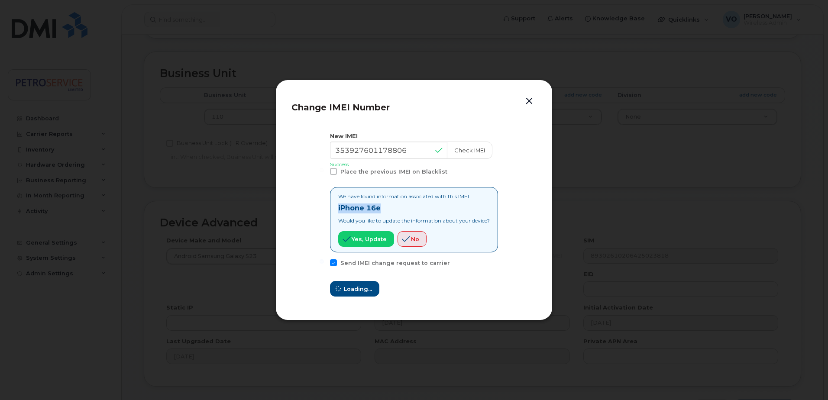
type input "353927601178806"
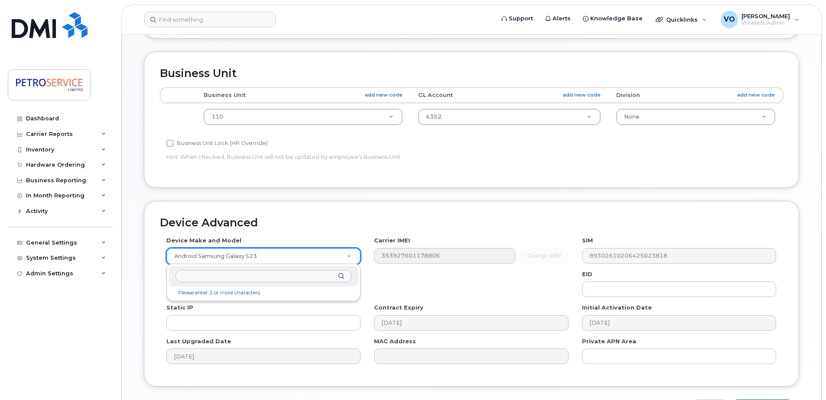
click at [230, 282] on input "text" at bounding box center [263, 276] width 176 height 13
type input "iPhone 16e"
select select "3304"
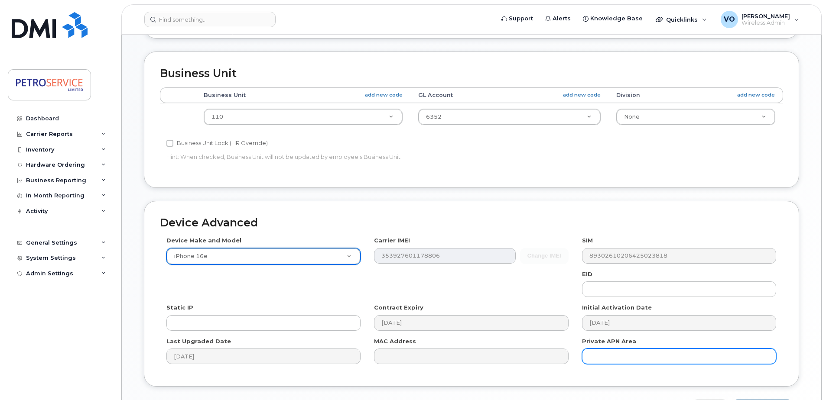
scroll to position [362, 0]
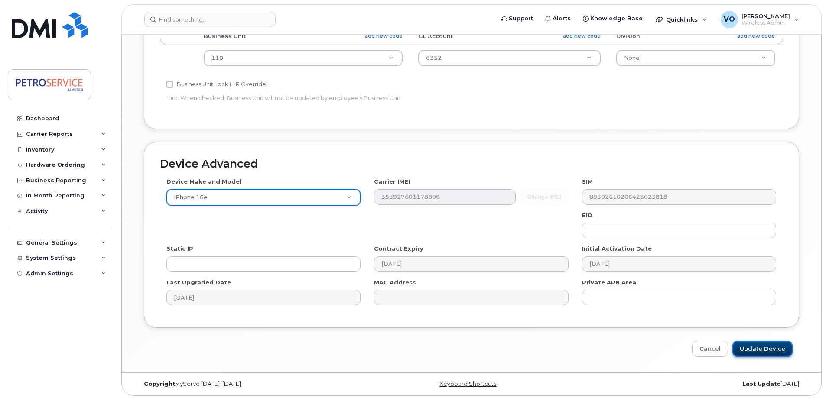
click at [749, 351] on input "Update Device" at bounding box center [762, 349] width 60 height 16
type input "Saving..."
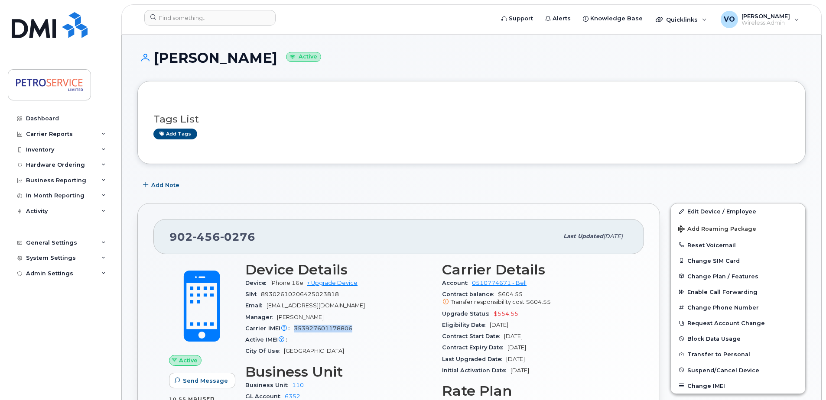
drag, startPoint x: 354, startPoint y: 332, endPoint x: 293, endPoint y: 333, distance: 61.5
click at [293, 333] on div "Carrier IMEI Carrier IMEI is reported during the last billing cycle or change o…" at bounding box center [338, 328] width 186 height 11
copy span "353927601178806"
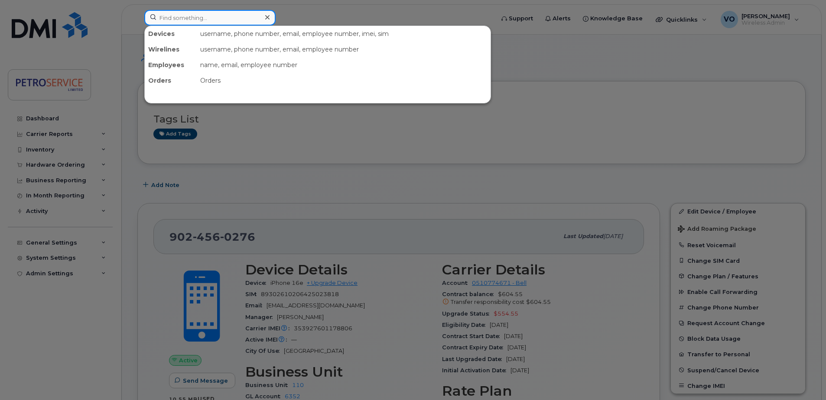
click at [203, 19] on input at bounding box center [209, 18] width 131 height 16
paste input "353927601178806"
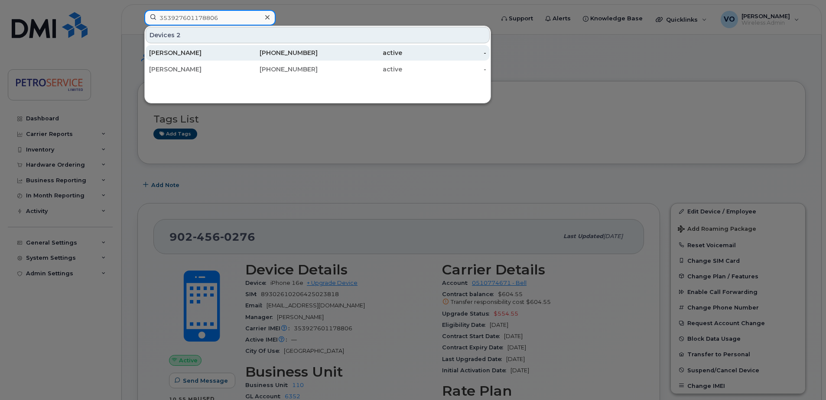
type input "353927601178806"
click at [188, 55] on div "[PERSON_NAME]" at bounding box center [191, 53] width 84 height 9
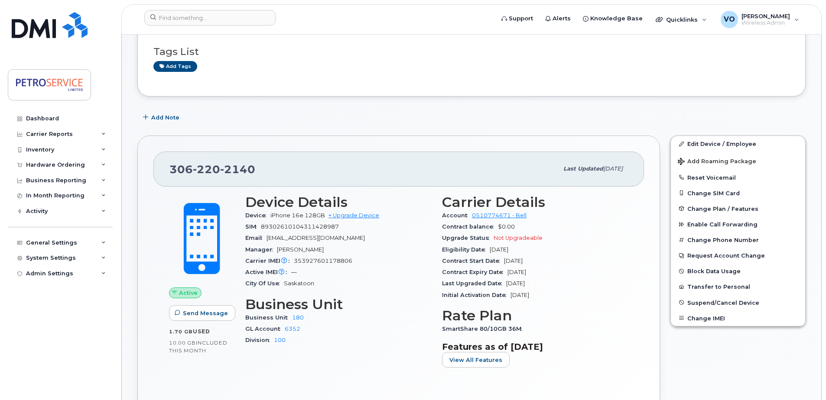
scroll to position [87, 0]
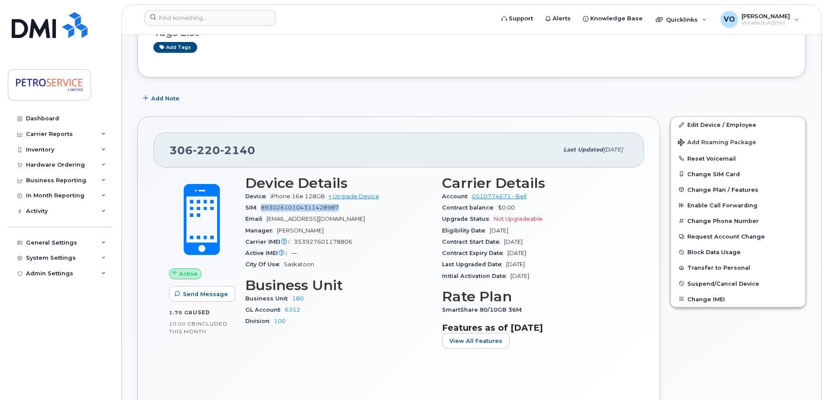
drag, startPoint x: 340, startPoint y: 208, endPoint x: 264, endPoint y: 207, distance: 76.2
click at [264, 207] on div "SIM [TECHNICAL_ID]" at bounding box center [338, 207] width 186 height 11
copy span "9302610104311428987"
